Goal: Check status: Check status

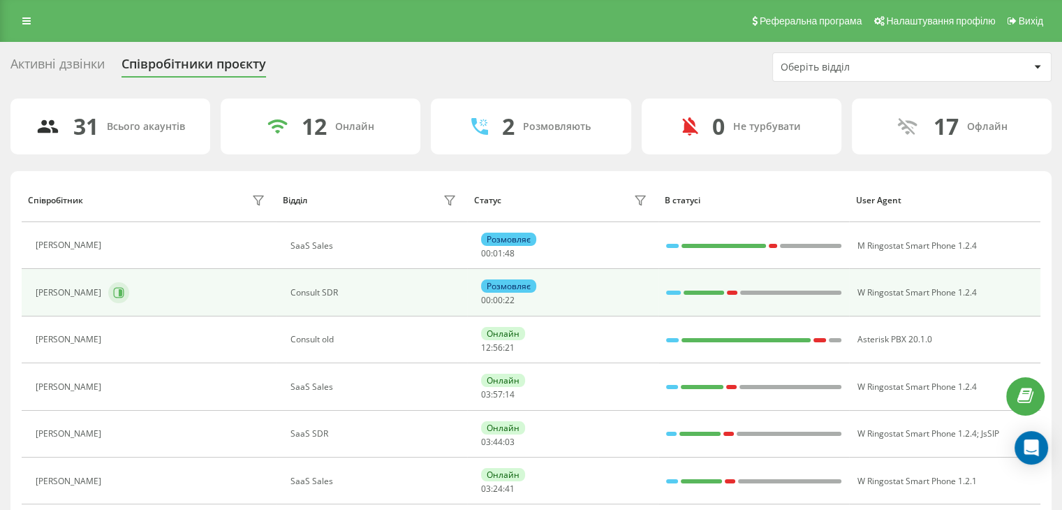
click at [124, 296] on icon at bounding box center [118, 292] width 11 height 11
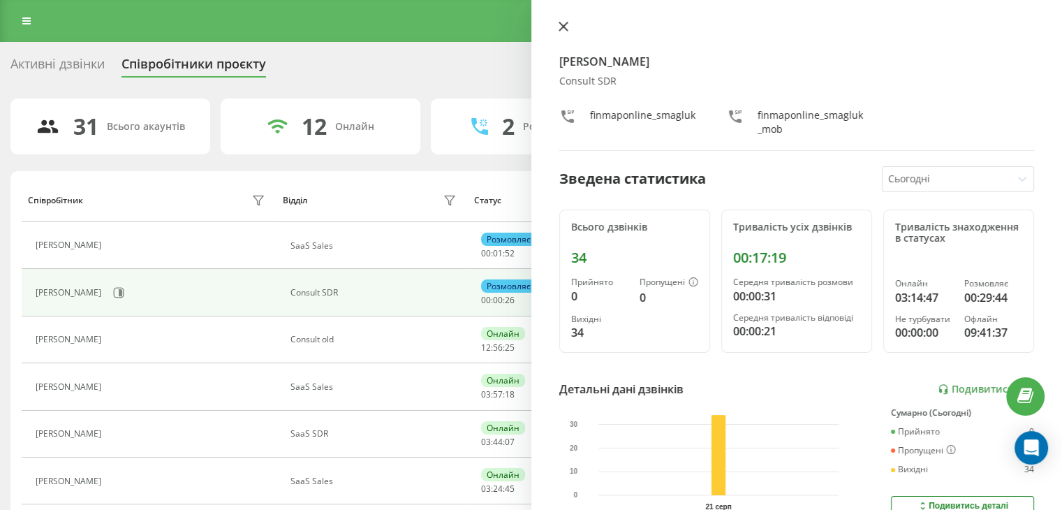
click at [560, 28] on icon at bounding box center [563, 27] width 10 height 10
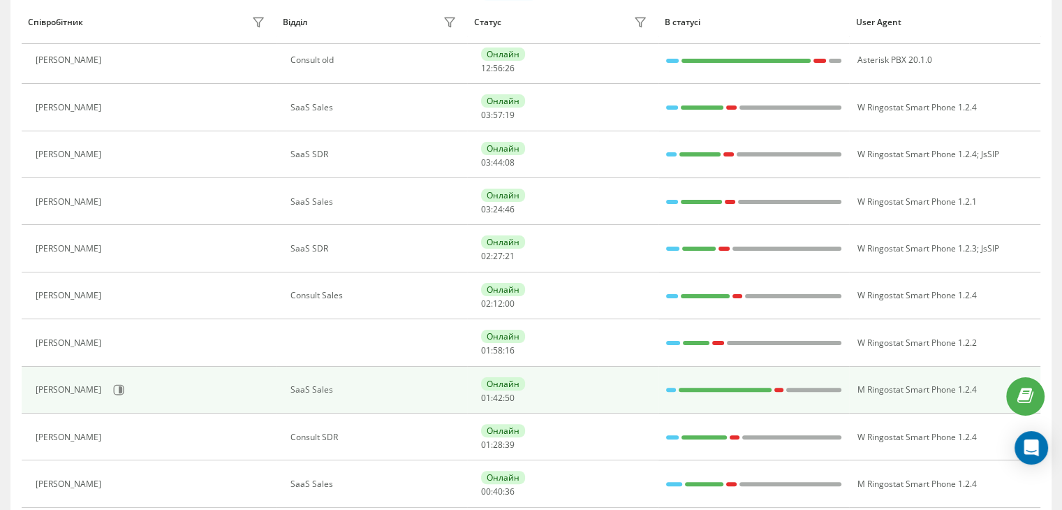
scroll to position [419, 0]
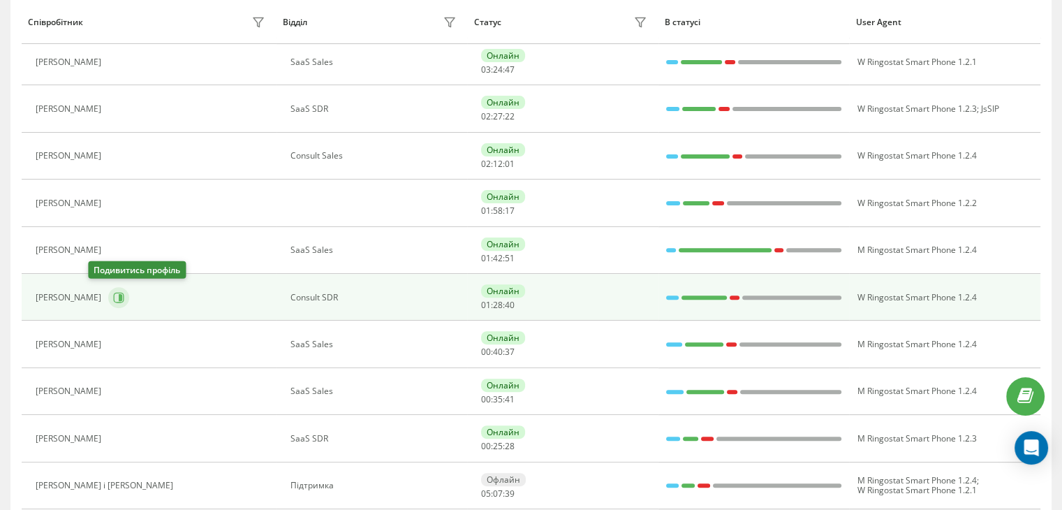
click at [113, 298] on icon at bounding box center [118, 297] width 11 height 11
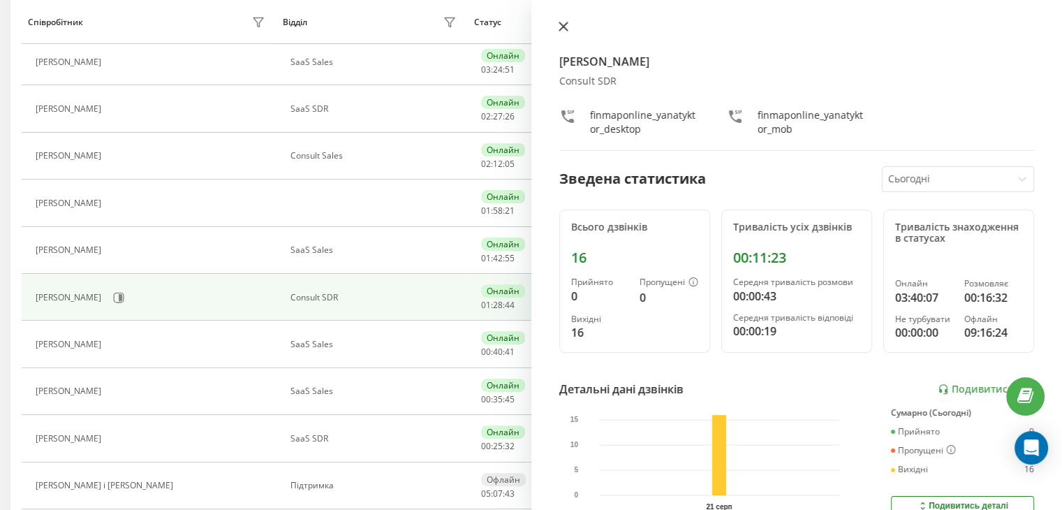
click at [568, 24] on button at bounding box center [563, 27] width 18 height 13
